Goal: Task Accomplishment & Management: Manage account settings

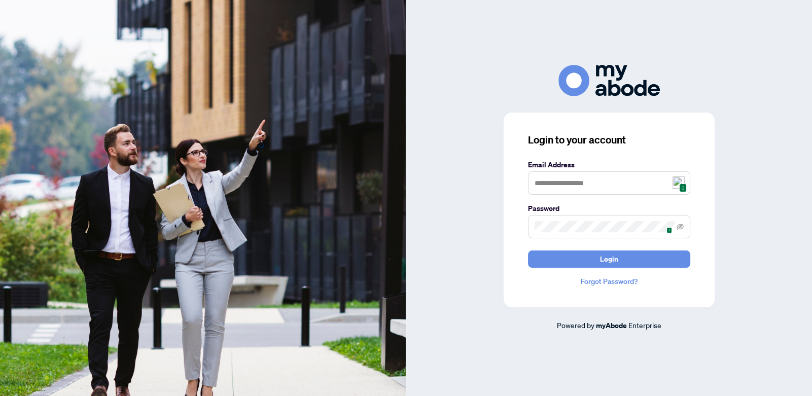
click at [677, 182] on img at bounding box center [678, 182] width 12 height 12
type input "**********"
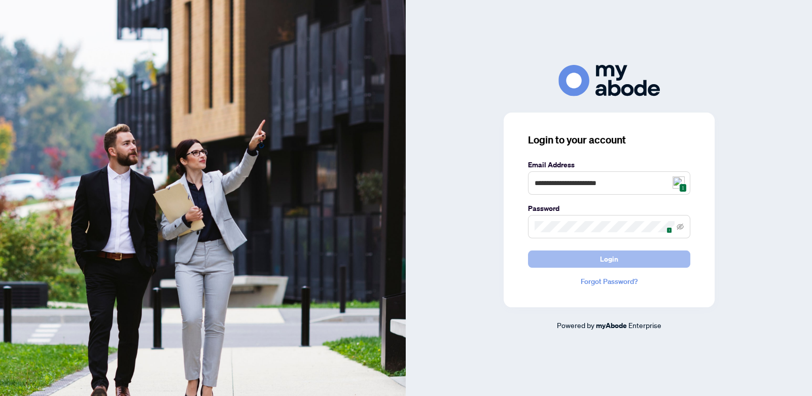
click at [621, 262] on button "Login" at bounding box center [609, 258] width 162 height 17
